Goal: Task Accomplishment & Management: Manage account settings

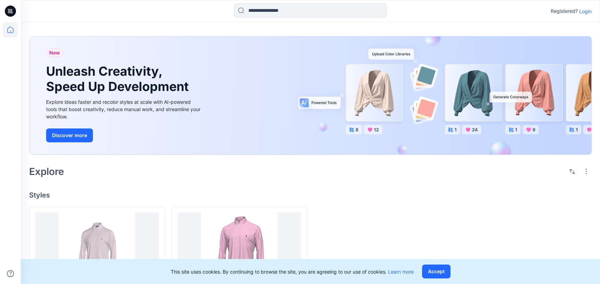
click at [584, 12] on p "Login" at bounding box center [585, 11] width 12 height 7
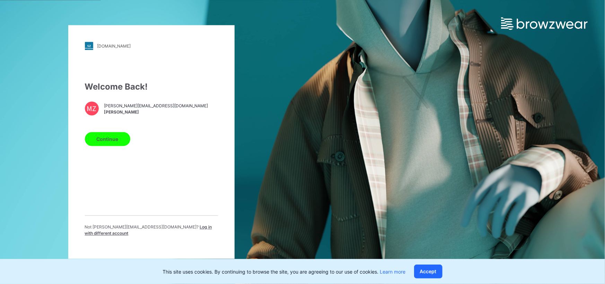
click at [108, 144] on button "Continue" at bounding box center [107, 139] width 45 height 14
click at [106, 142] on button "Continue" at bounding box center [107, 139] width 45 height 14
click at [424, 269] on button "Accept" at bounding box center [428, 271] width 28 height 14
